Goal: Task Accomplishment & Management: Use online tool/utility

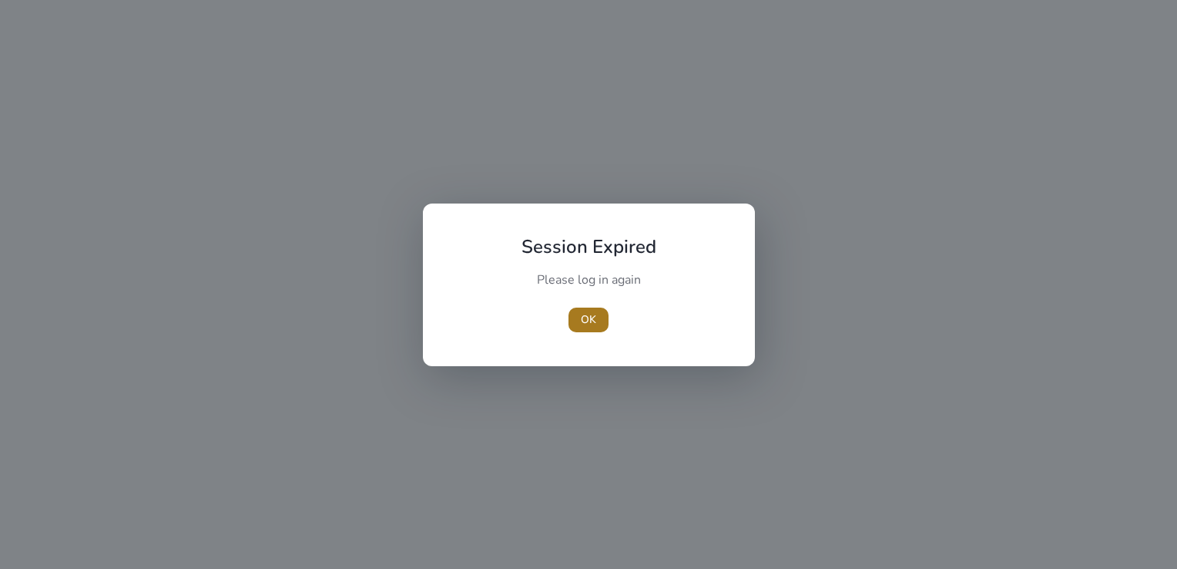
click at [596, 304] on span "button" at bounding box center [589, 319] width 40 height 37
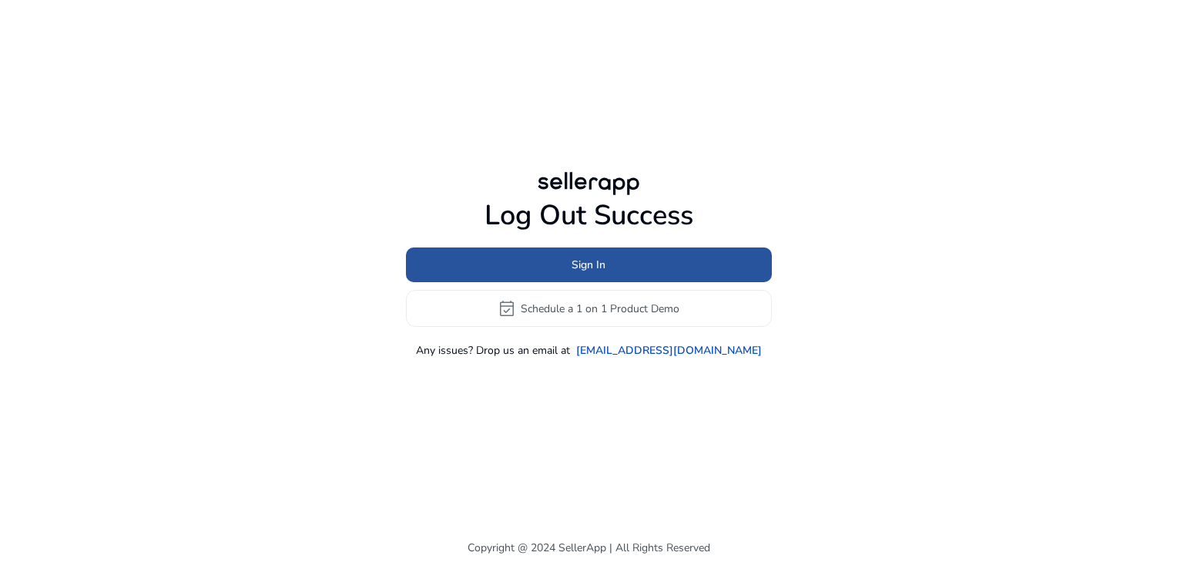
click at [579, 257] on span "Sign In" at bounding box center [589, 265] width 34 height 16
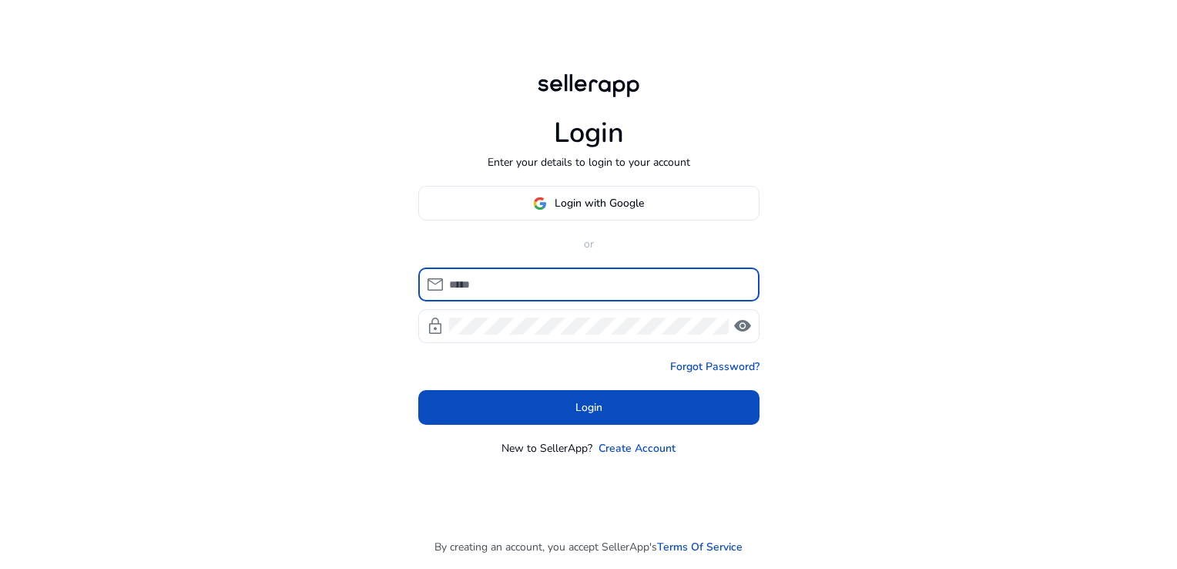
type input "**********"
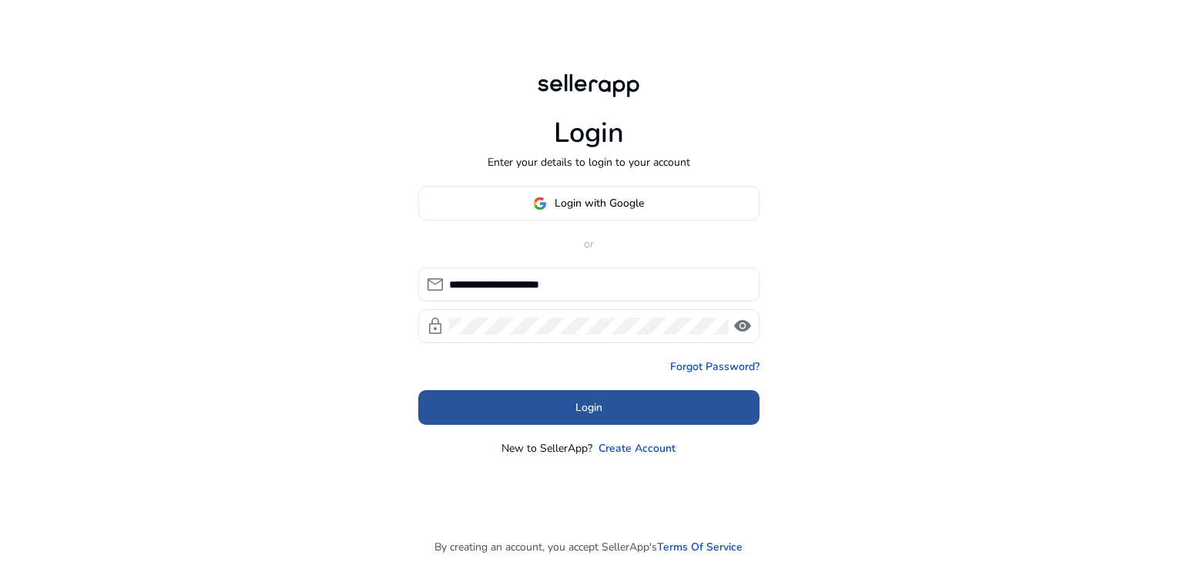
click at [592, 396] on span at bounding box center [588, 407] width 341 height 37
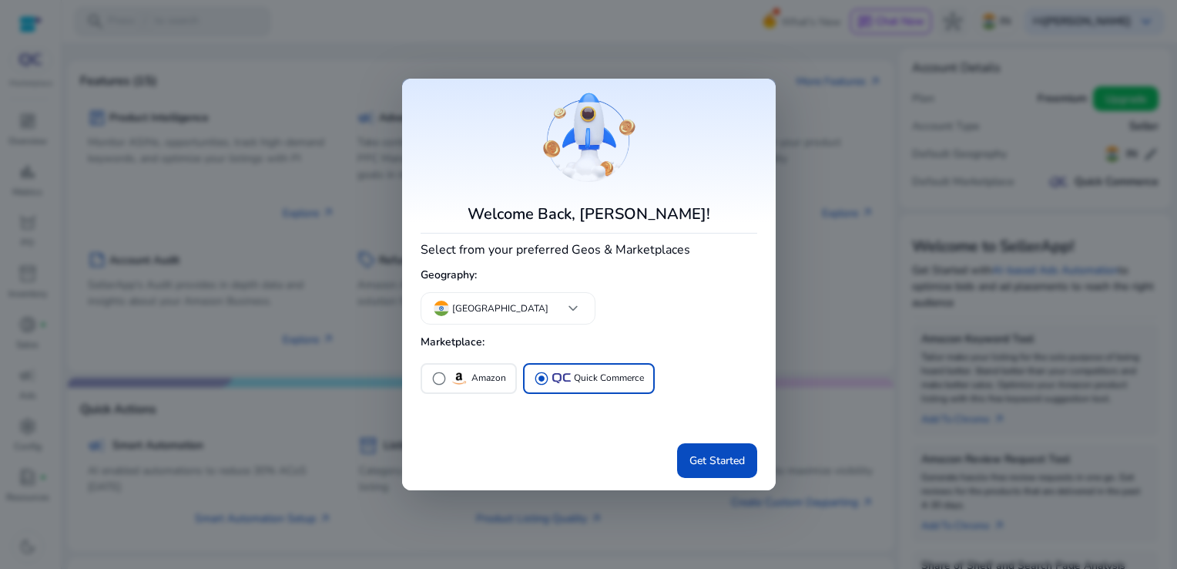
click at [743, 479] on mat-card "Welcome Back, [PERSON_NAME]! Select from your preferred Geos & Marketplaces Geo…" at bounding box center [589, 284] width 374 height 411
click at [733, 467] on span "Get Started" at bounding box center [716, 460] width 55 height 16
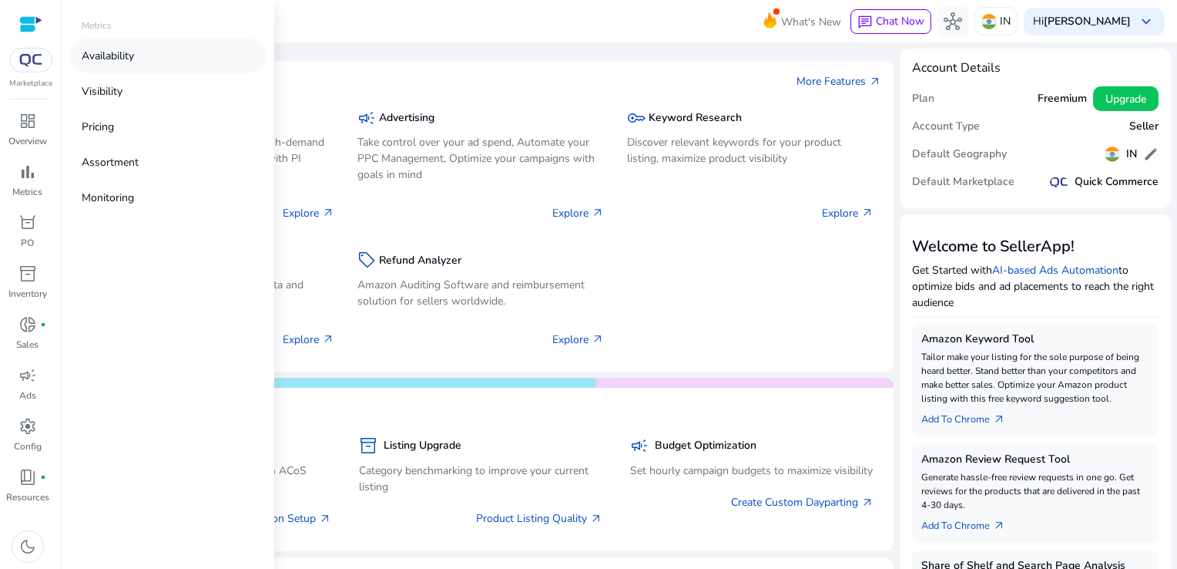
click at [146, 55] on link "Availability" at bounding box center [167, 56] width 197 height 35
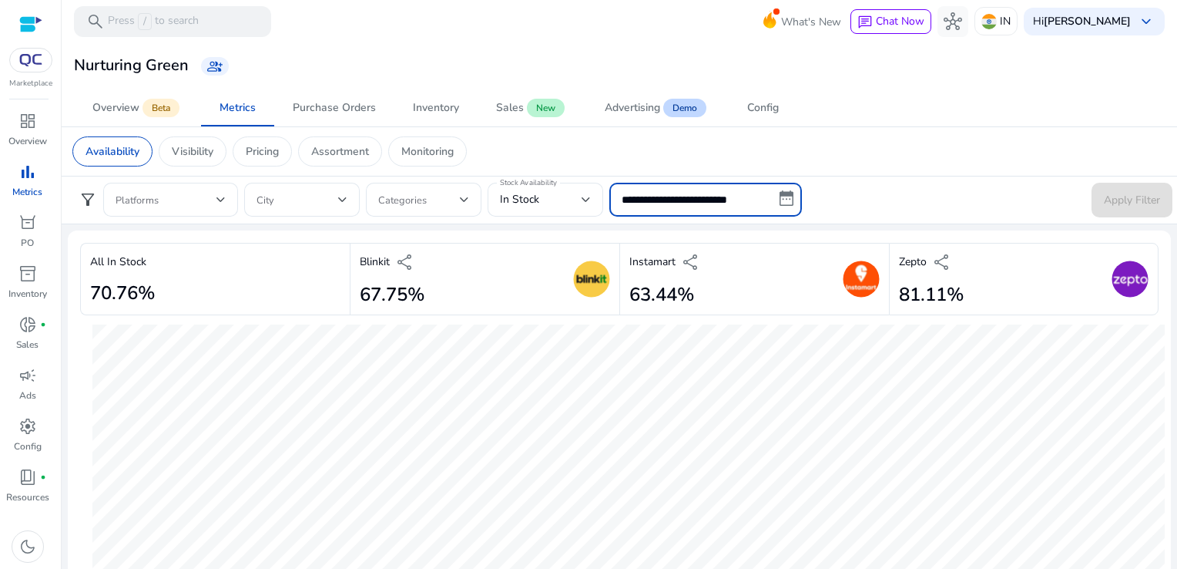
click at [718, 207] on input "**********" at bounding box center [705, 200] width 193 height 34
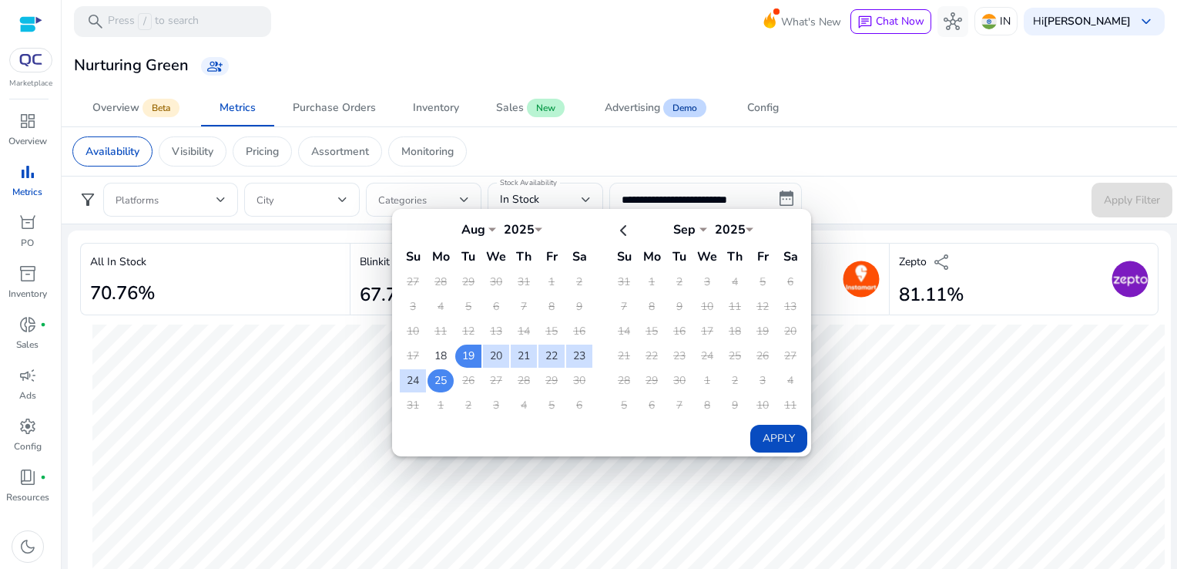
click at [447, 381] on td "25" at bounding box center [441, 380] width 26 height 23
click at [776, 440] on button "Apply" at bounding box center [778, 438] width 57 height 28
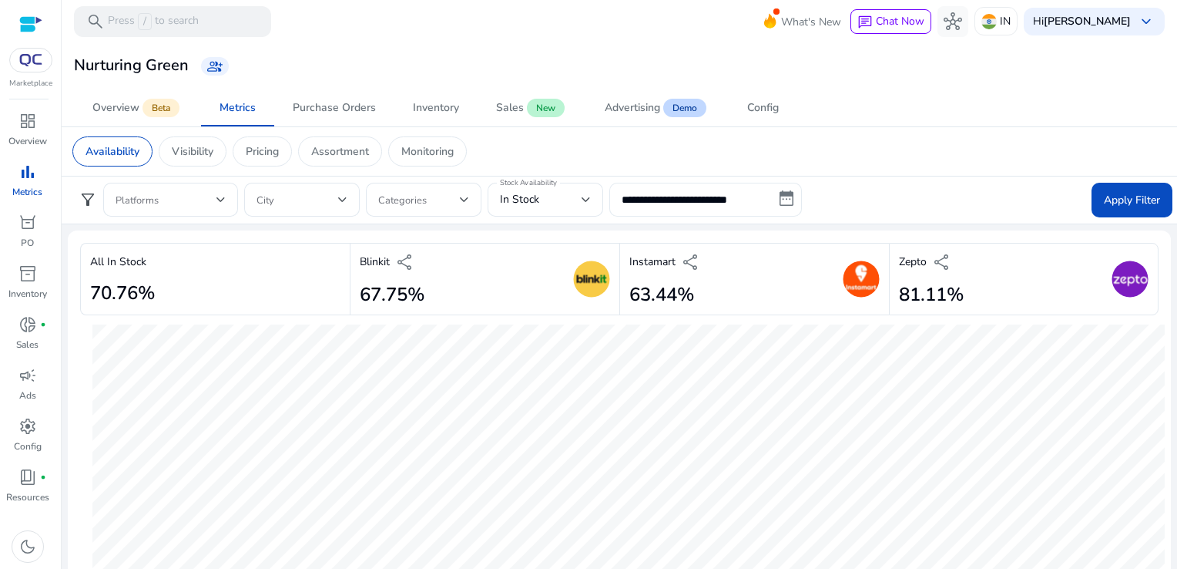
type input "**********"
click at [1132, 186] on span at bounding box center [1132, 199] width 81 height 37
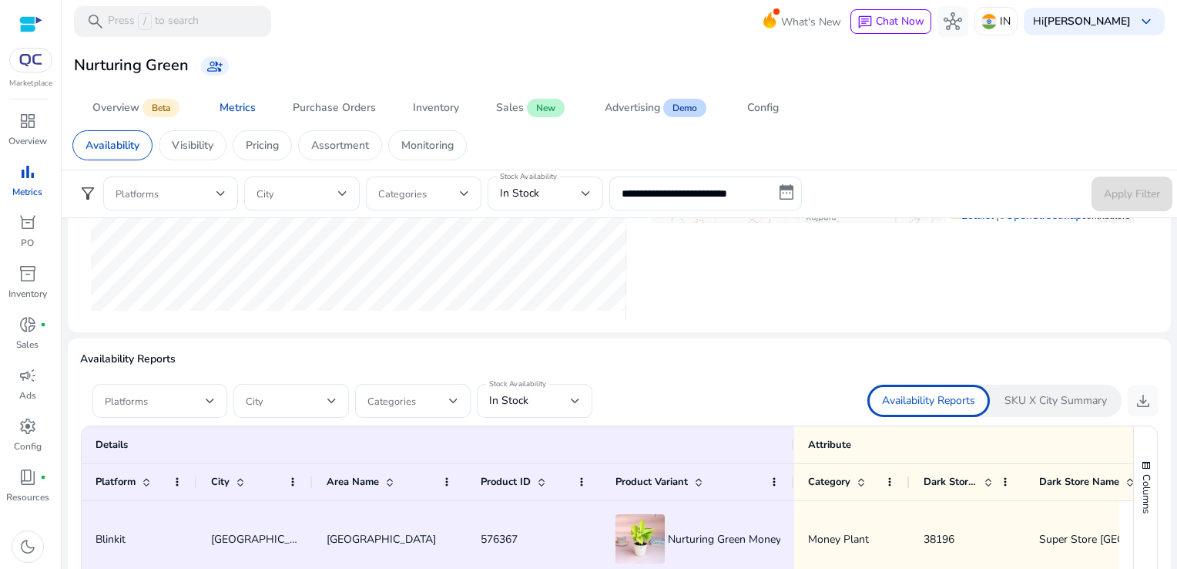
scroll to position [786, 0]
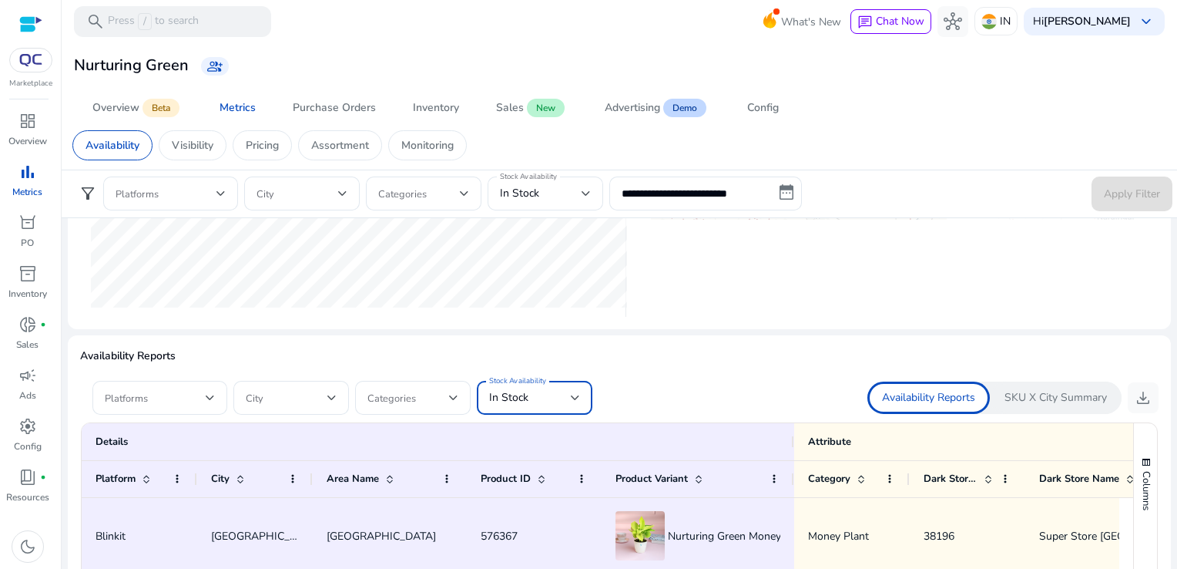
click at [537, 388] on div "In Stock" at bounding box center [534, 397] width 91 height 18
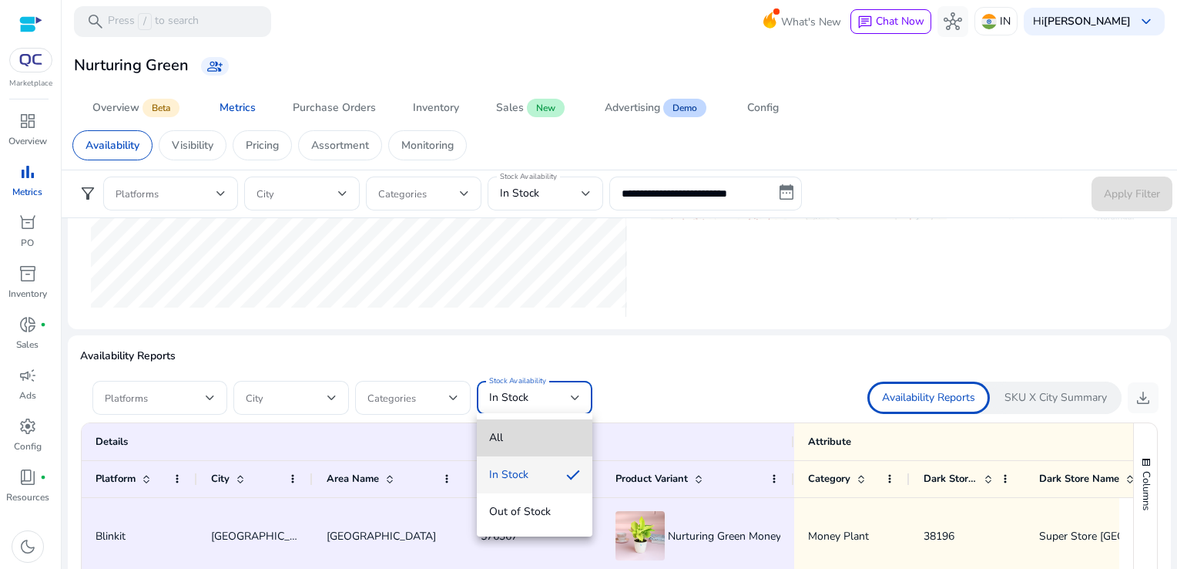
click at [550, 447] on mat-option "All" at bounding box center [535, 437] width 116 height 37
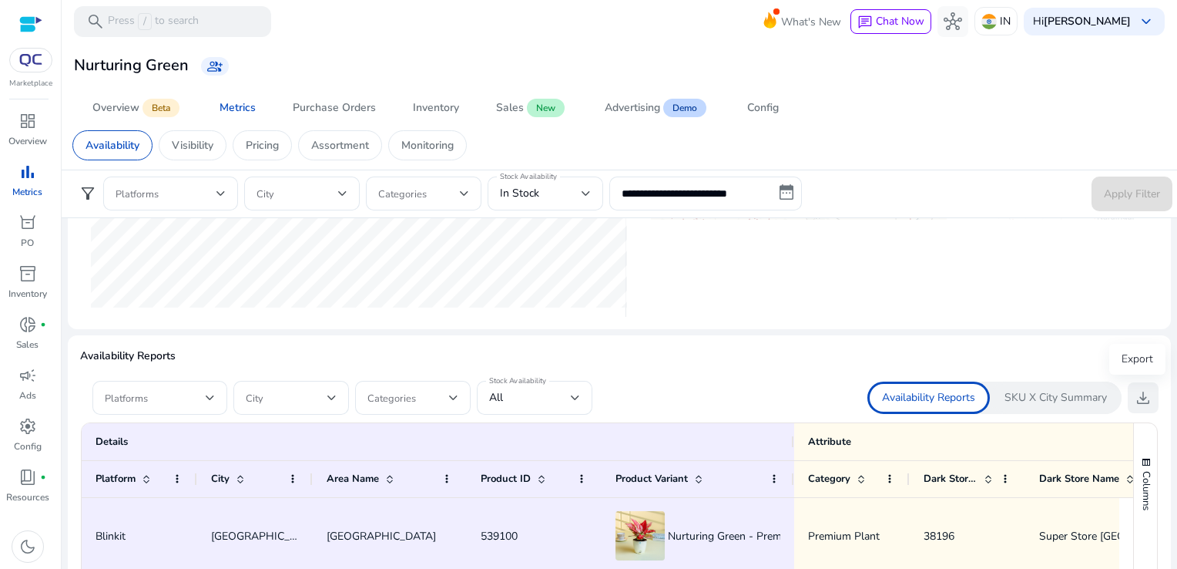
click at [1143, 406] on span "download" at bounding box center [1143, 397] width 18 height 18
